Goal: Answer question/provide support: Share knowledge or assist other users

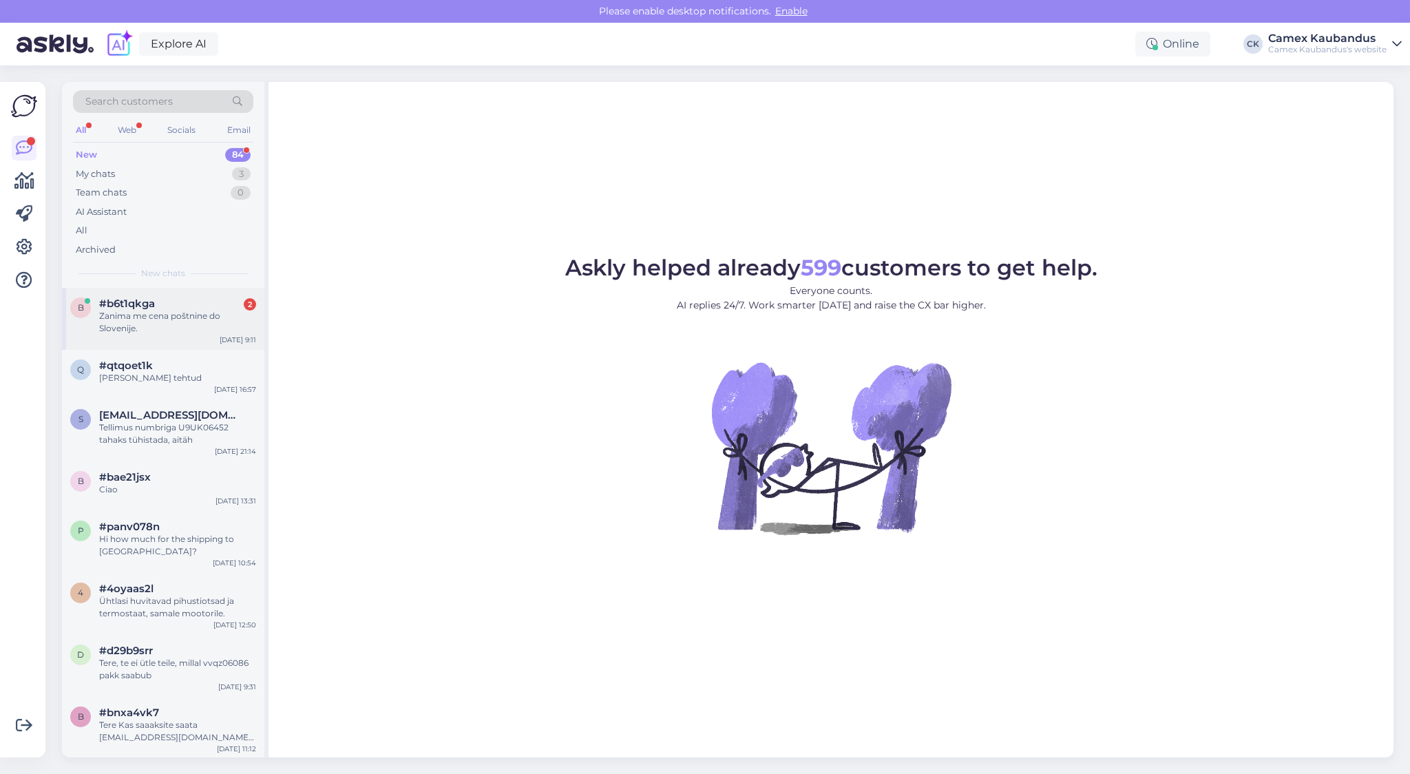
click at [125, 314] on div "Zanima me cena poštnine do Slovenije." at bounding box center [177, 322] width 157 height 25
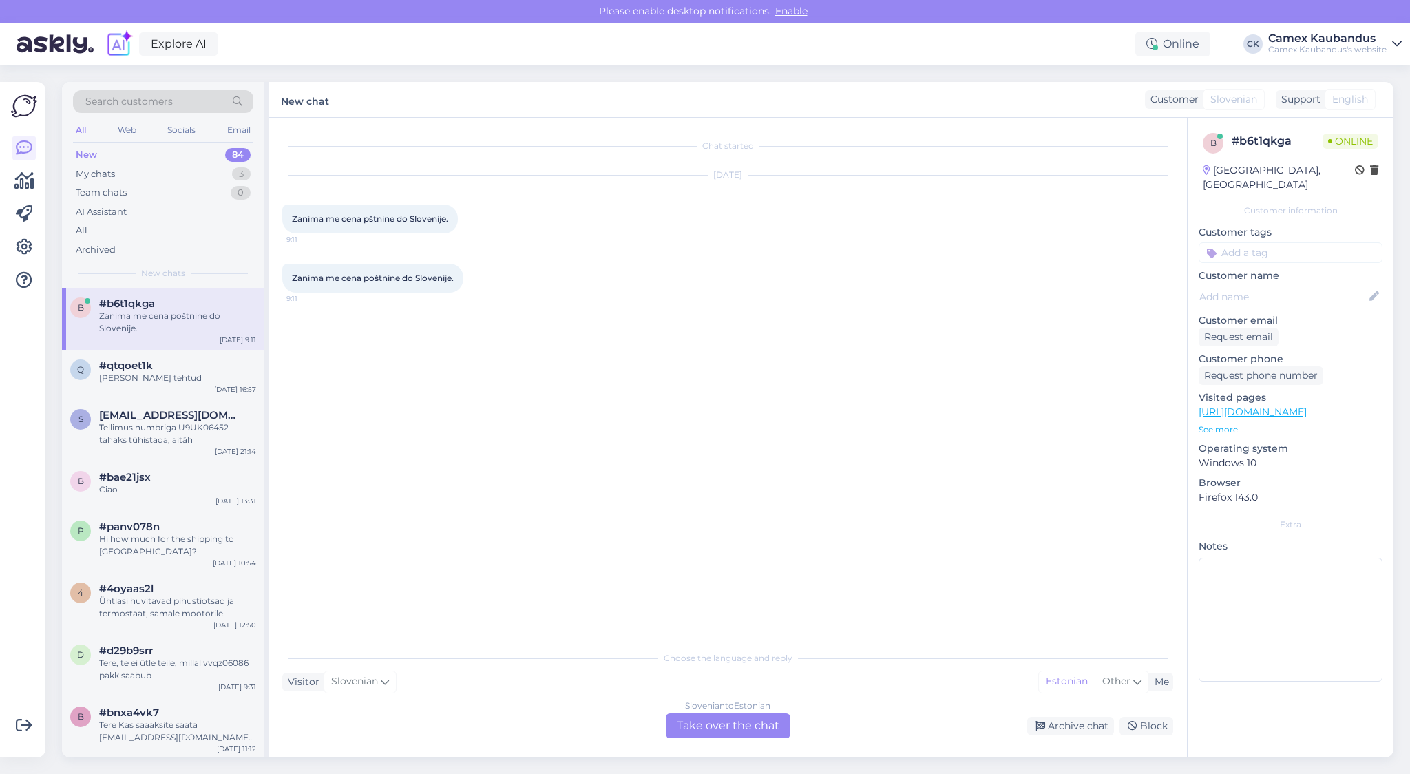
click at [680, 723] on div "Slovenian to Estonian Take over the chat" at bounding box center [728, 725] width 125 height 25
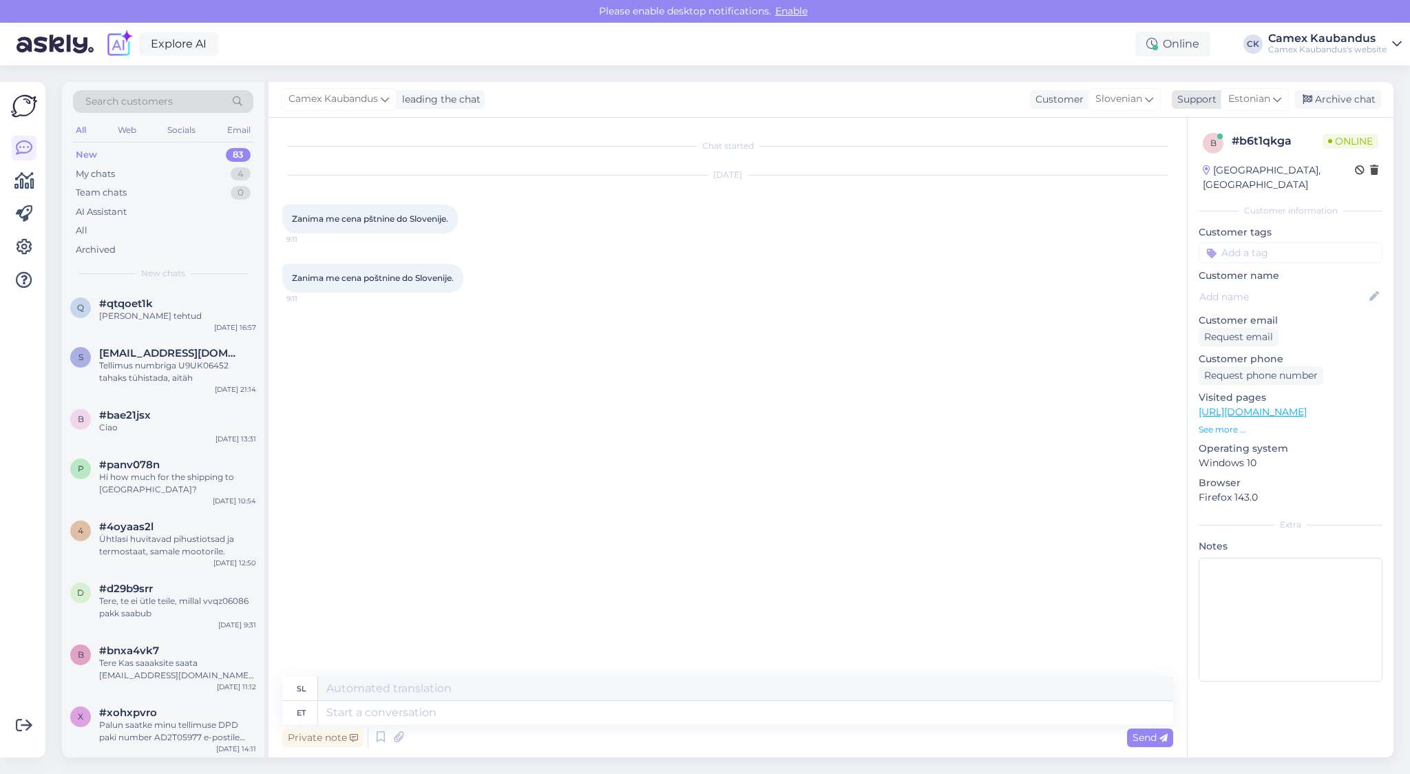
click at [1263, 102] on span "Estonian" at bounding box center [1249, 99] width 42 height 15
click at [1193, 312] on link "English" at bounding box center [1229, 315] width 151 height 22
click at [417, 282] on span "Zanima me cena poštnine do Slovenije." at bounding box center [373, 278] width 162 height 10
drag, startPoint x: 417, startPoint y: 282, endPoint x: 379, endPoint y: 281, distance: 37.9
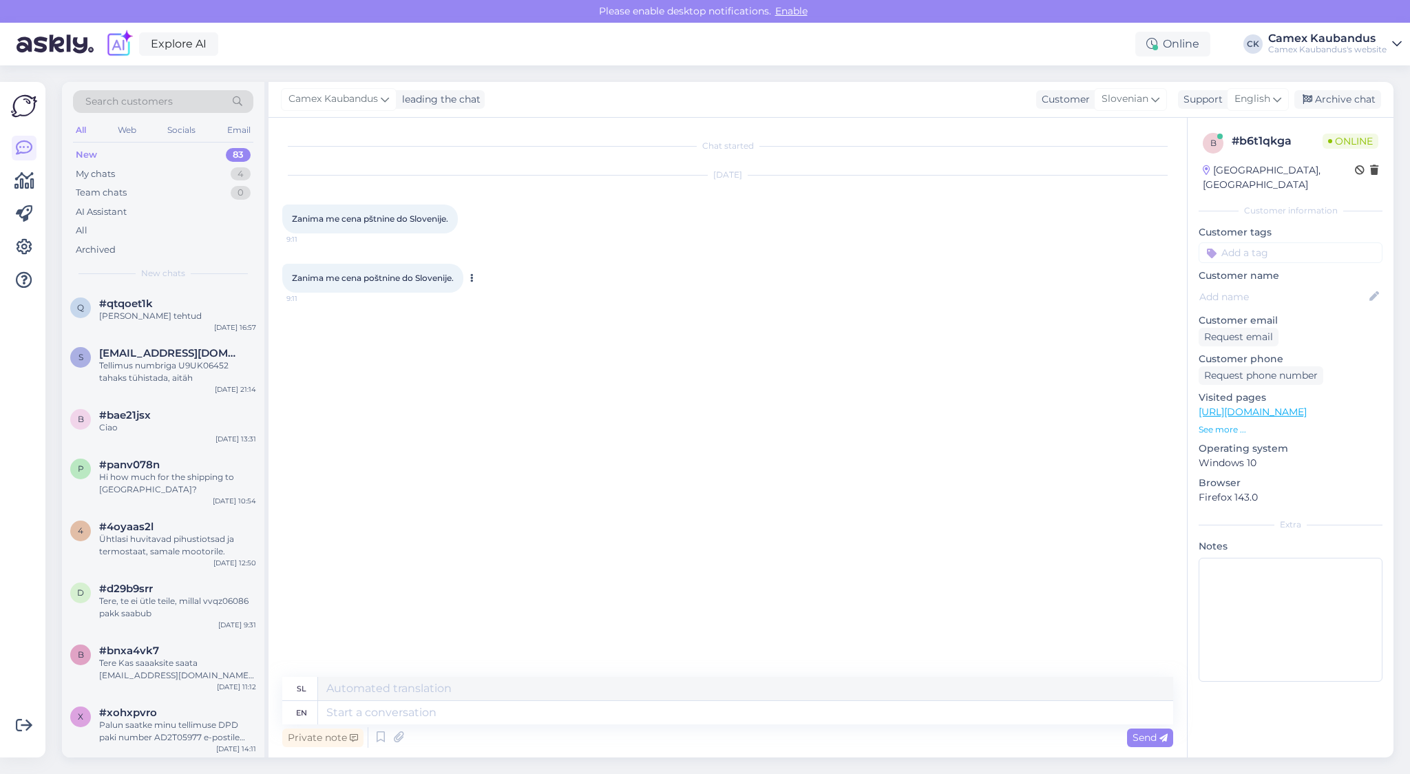
click at [379, 281] on span "Zanima me cena poštnine do Slovenije." at bounding box center [373, 278] width 162 height 10
click at [392, 282] on span "Zanima me cena poštnine do Slovenije." at bounding box center [373, 278] width 162 height 10
copy div "Zanima me cena poštnine do Slovenije. 9:11"
